Goal: Information Seeking & Learning: Learn about a topic

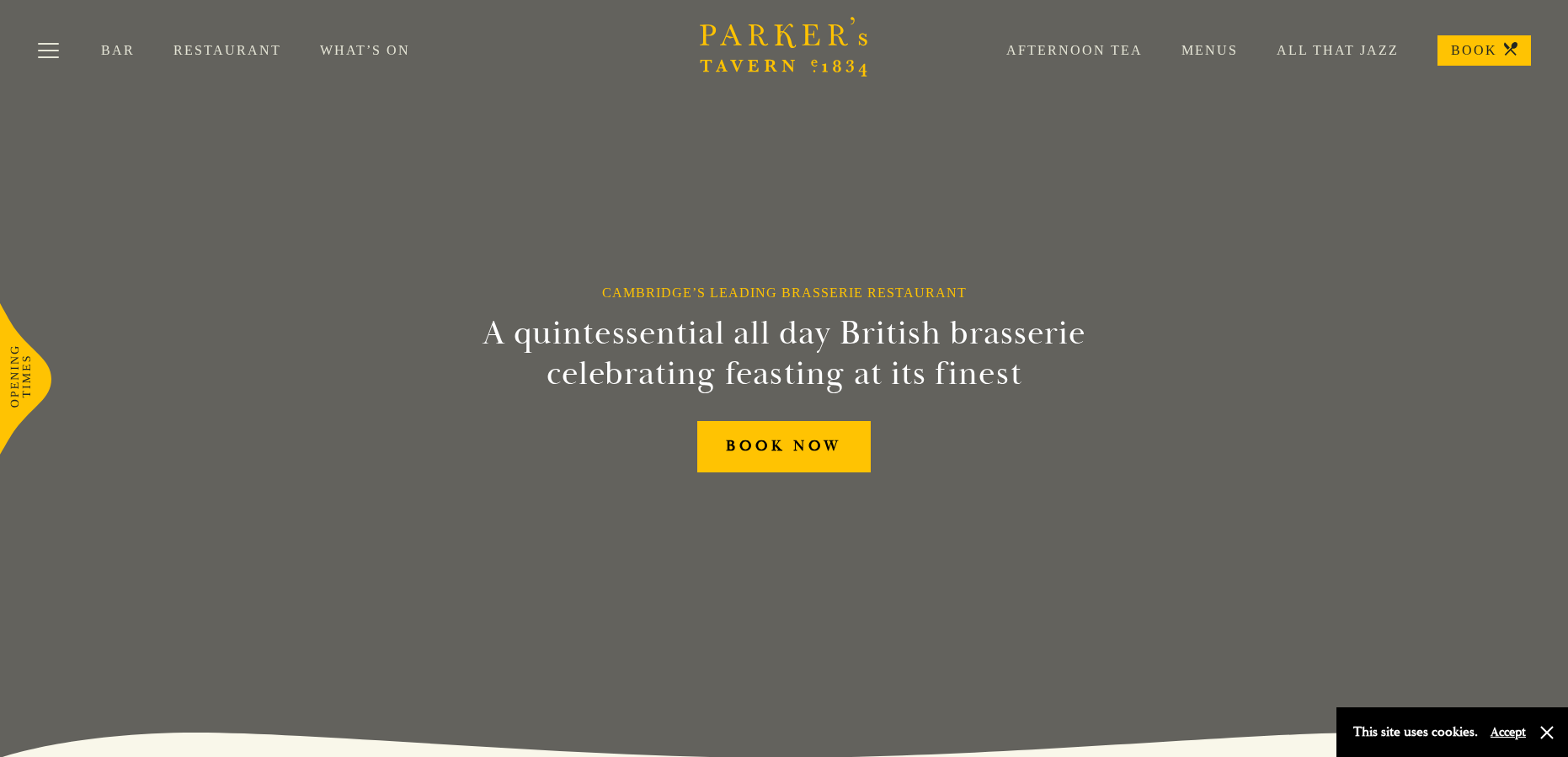
click at [1048, 57] on link "Afternoon Tea" at bounding box center [1055, 50] width 176 height 17
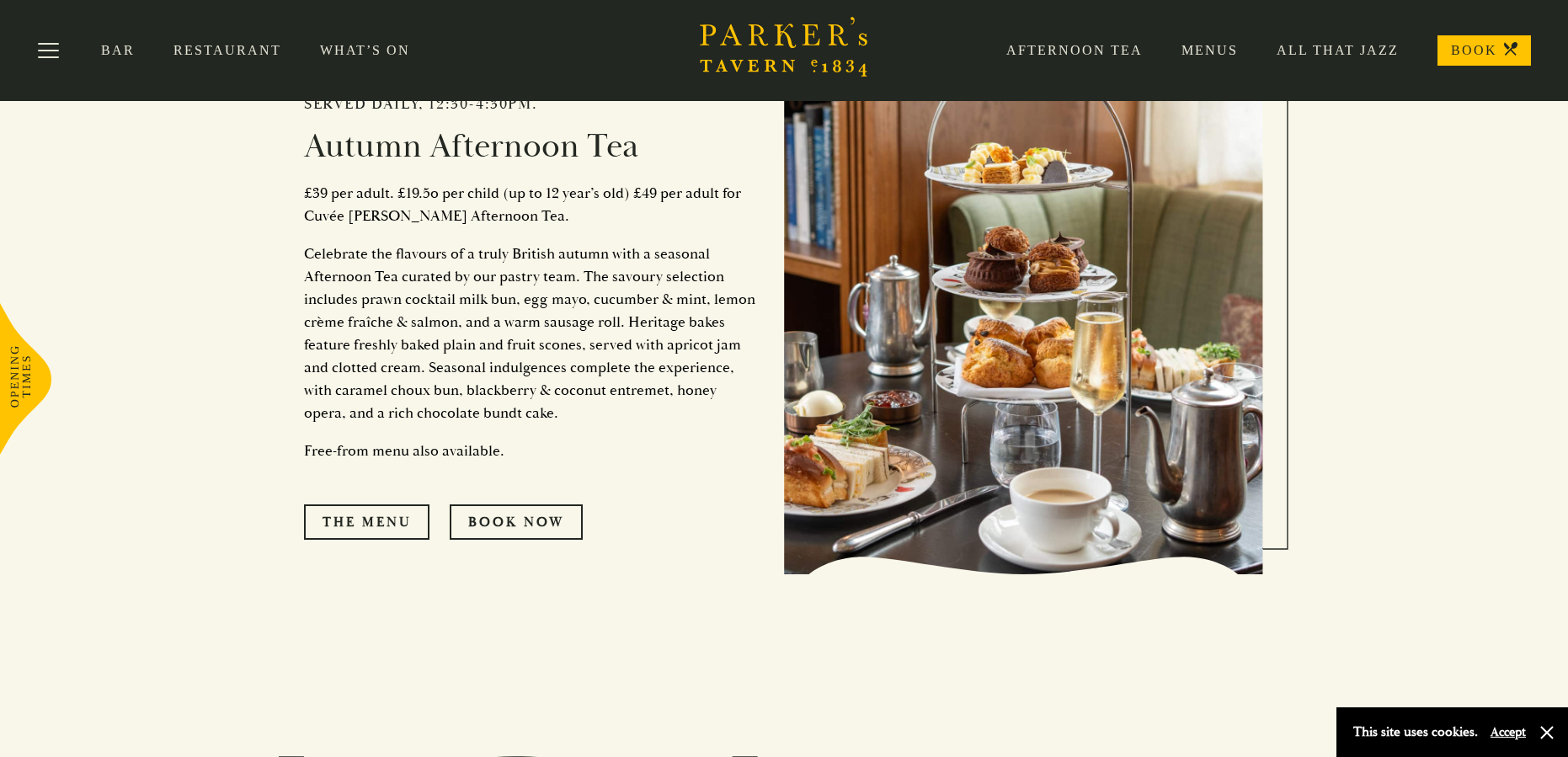
scroll to position [842, 0]
click at [321, 523] on link "The Menu" at bounding box center [367, 523] width 126 height 35
click at [376, 514] on link "The Menu" at bounding box center [367, 523] width 126 height 35
click at [1311, 63] on div "Afternoon Tea Menus All That Jazz BOOK" at bounding box center [1249, 50] width 564 height 30
click at [1311, 56] on link "All That Jazz" at bounding box center [1319, 50] width 161 height 17
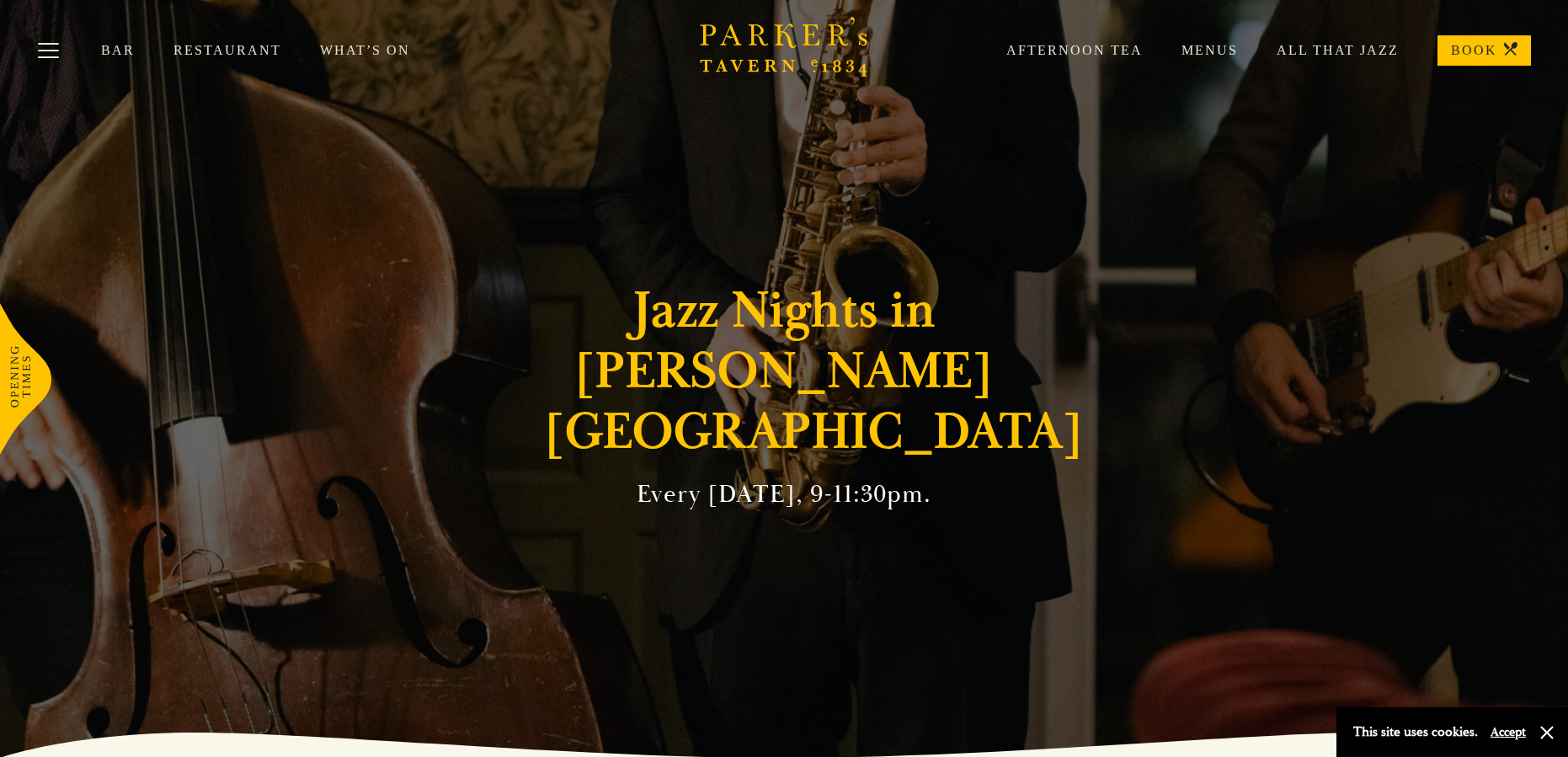
click at [386, 49] on link "What’s On" at bounding box center [383, 50] width 128 height 17
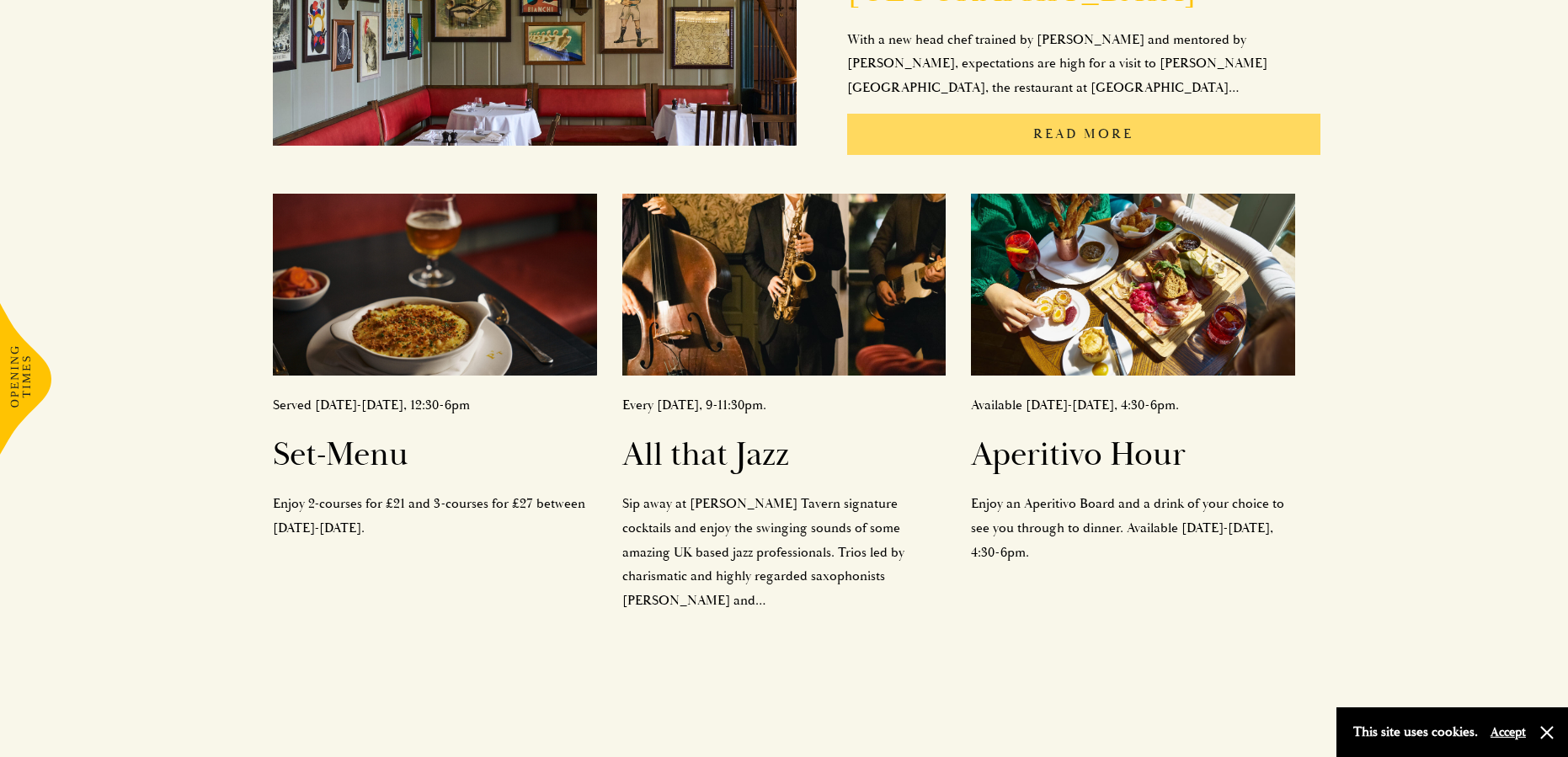
scroll to position [588, 0]
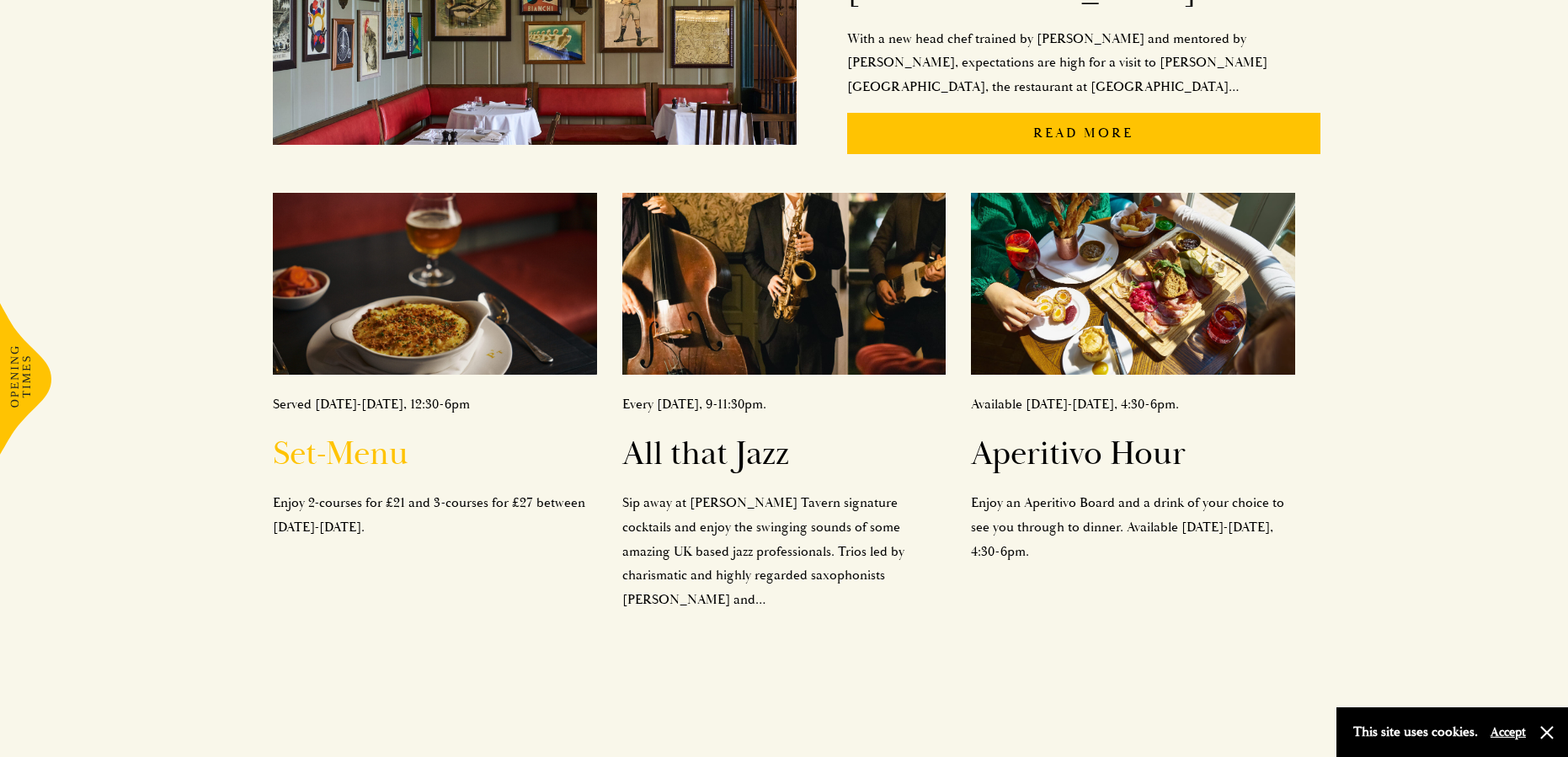
click at [349, 433] on h2 "Set-Menu" at bounding box center [434, 453] width 325 height 40
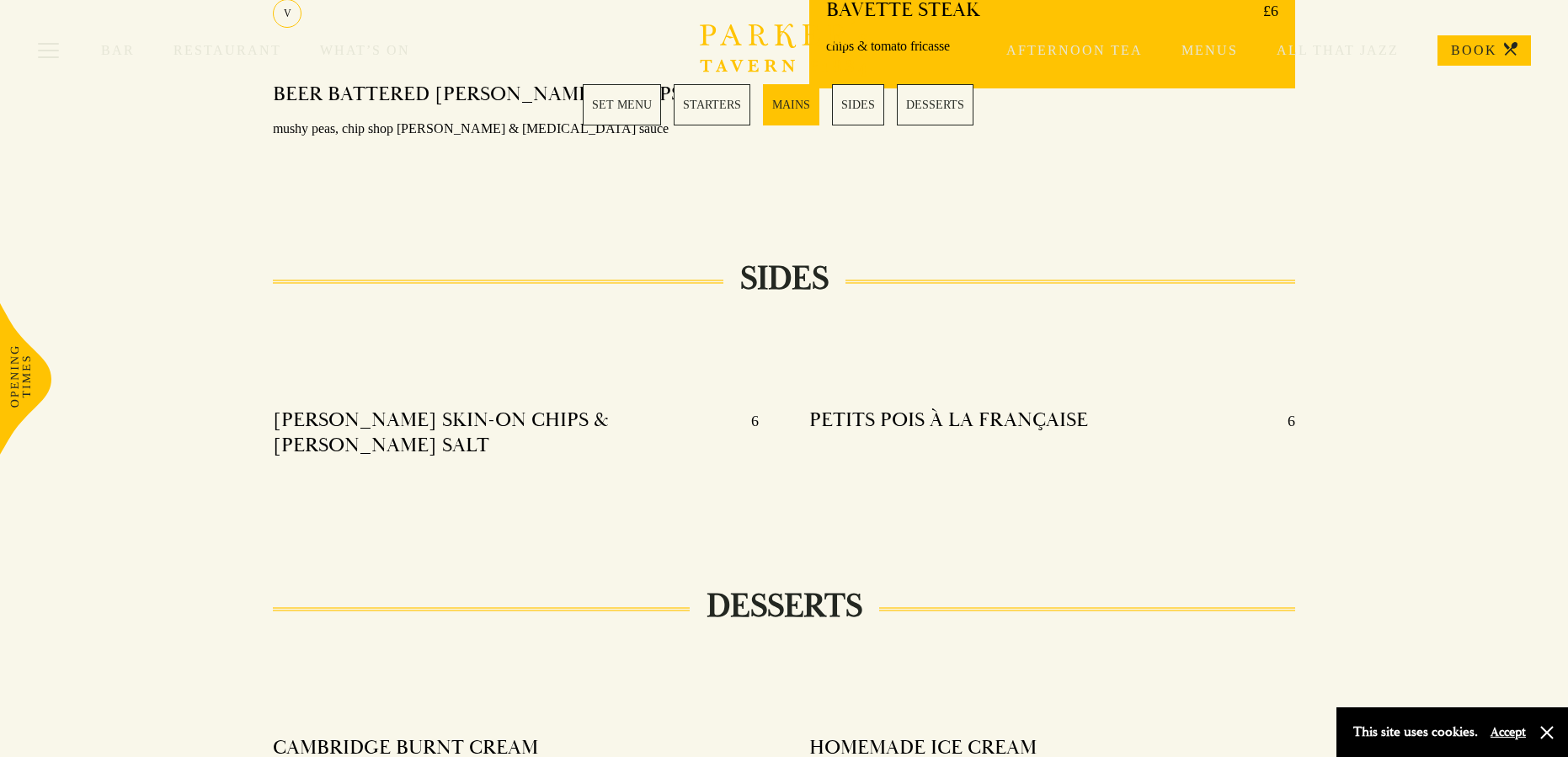
scroll to position [1637, 0]
